Goal: Information Seeking & Learning: Learn about a topic

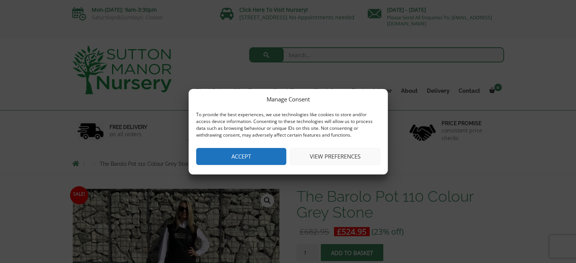
click at [263, 154] on button "Accept" at bounding box center [241, 156] width 90 height 17
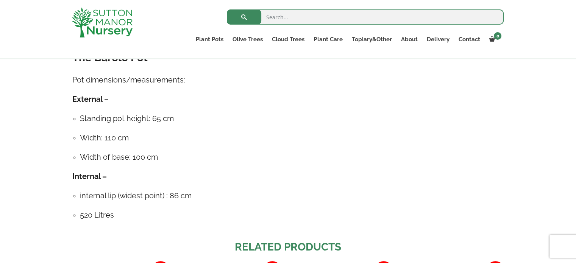
scroll to position [431, 0]
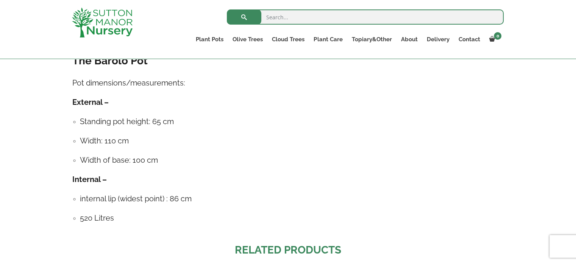
drag, startPoint x: 73, startPoint y: 116, endPoint x: 182, endPoint y: 216, distance: 148.4
click at [182, 216] on div "The Barolo Pot Pot dimensions/measurements: External – Standing pot height: 65 …" at bounding box center [287, 143] width 431 height 178
copy div "Standing pot height: 65 cm Width: 110 cm Width of base: 100 cm Internal – inter…"
click at [517, 169] on div "Sale! 🔍 The Barolo Pot 110 Colour Grey Stone £ 682.95 Original price was: £682.…" at bounding box center [288, 100] width 576 height 741
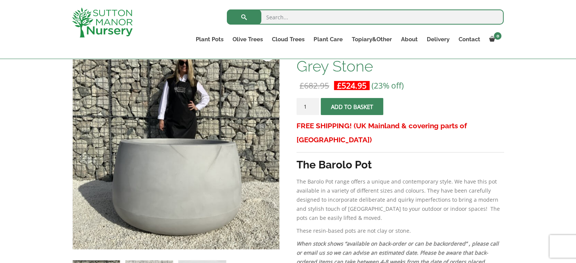
scroll to position [139, 0]
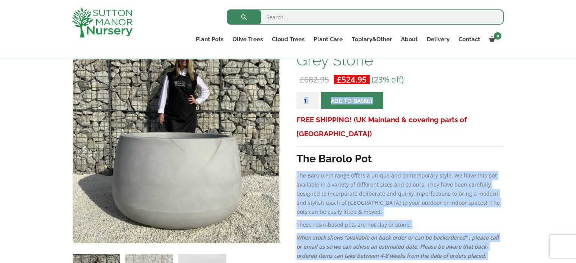
drag, startPoint x: 295, startPoint y: 156, endPoint x: 297, endPoint y: 160, distance: 3.9
click at [297, 171] on p "The Barolo Pot range offers a unique and contemporary style. We have this pot a…" at bounding box center [399, 193] width 207 height 45
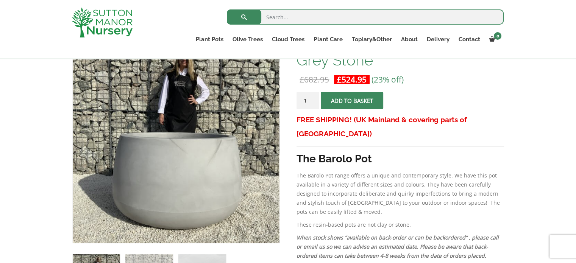
drag, startPoint x: 295, startPoint y: 159, endPoint x: 290, endPoint y: 157, distance: 5.0
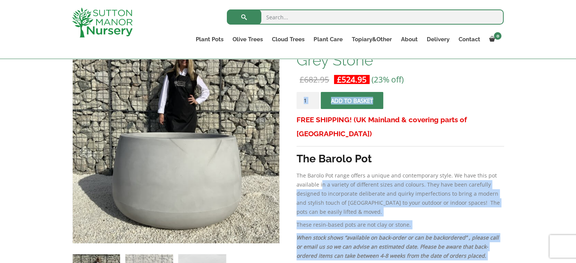
drag, startPoint x: 295, startPoint y: 199, endPoint x: 321, endPoint y: 174, distance: 35.9
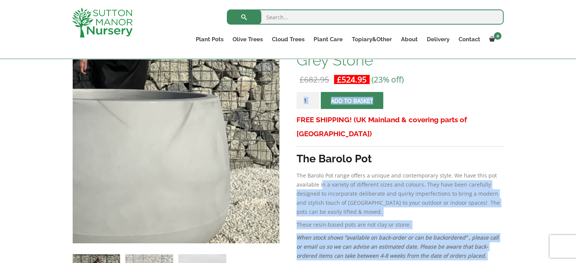
click at [255, 184] on img at bounding box center [109, 103] width 378 height 378
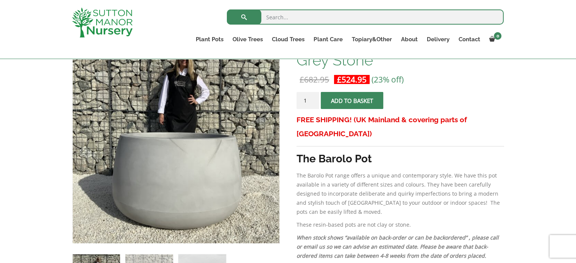
click at [363, 153] on strong "The Barolo Pot" at bounding box center [333, 159] width 75 height 12
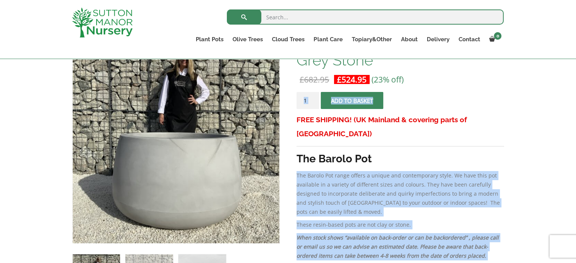
click at [336, 201] on p "The Barolo Pot range offers a unique and contemporary style. We have this pot a…" at bounding box center [399, 193] width 207 height 45
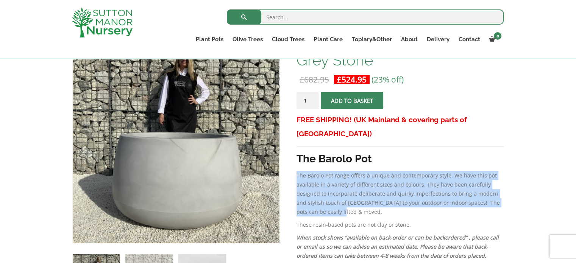
drag, startPoint x: 317, startPoint y: 195, endPoint x: 297, endPoint y: 158, distance: 41.8
click at [297, 171] on p "The Barolo Pot range offers a unique and contemporary style. We have this pot a…" at bounding box center [399, 193] width 207 height 45
copy p "The Barolo Pot range offers a unique and contemporary style. We have this pot a…"
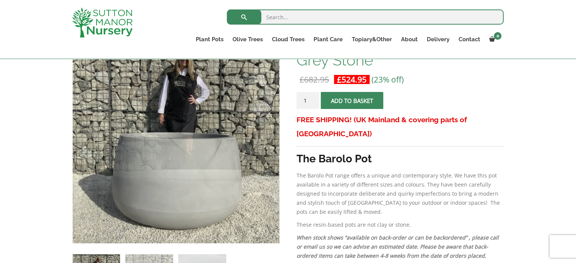
drag, startPoint x: 129, startPoint y: 87, endPoint x: 144, endPoint y: 16, distance: 73.5
click at [144, 16] on div at bounding box center [110, 22] width 89 height 45
